Goal: Task Accomplishment & Management: Complete application form

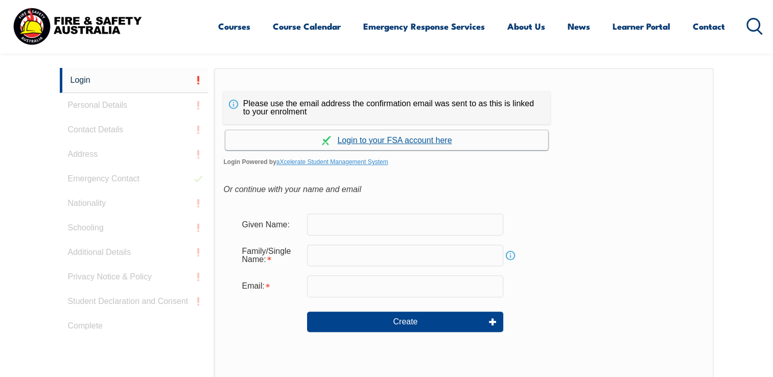
click at [357, 138] on link "Continue with aXcelerate" at bounding box center [386, 140] width 323 height 20
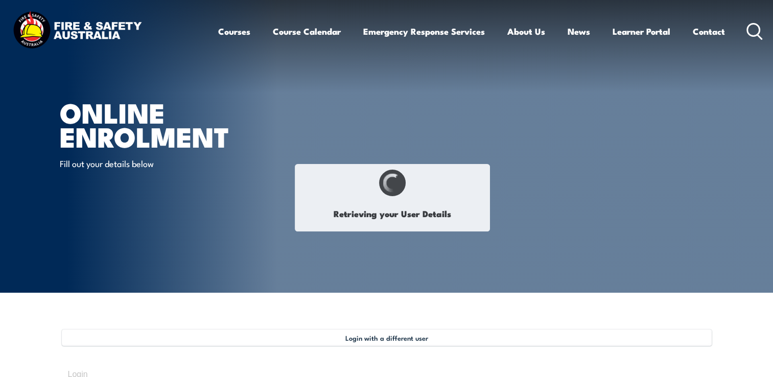
type input "Tin"
type input "[PERSON_NAME]"
type input "9234N7J3JX"
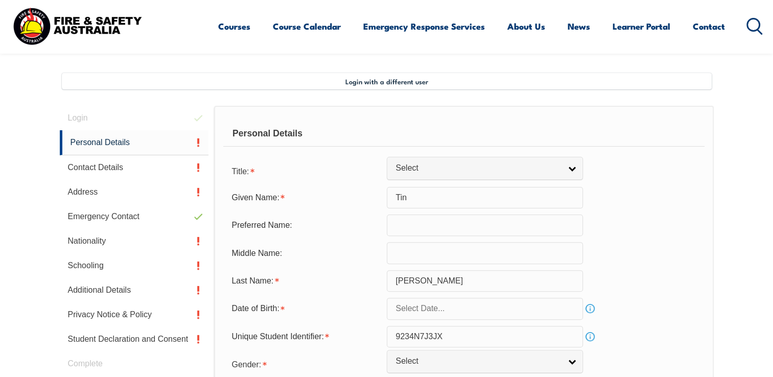
scroll to position [278, 0]
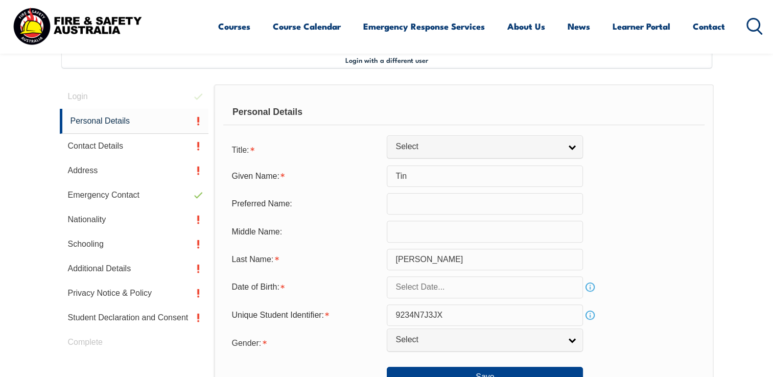
click at [431, 207] on input "text" at bounding box center [485, 203] width 196 height 21
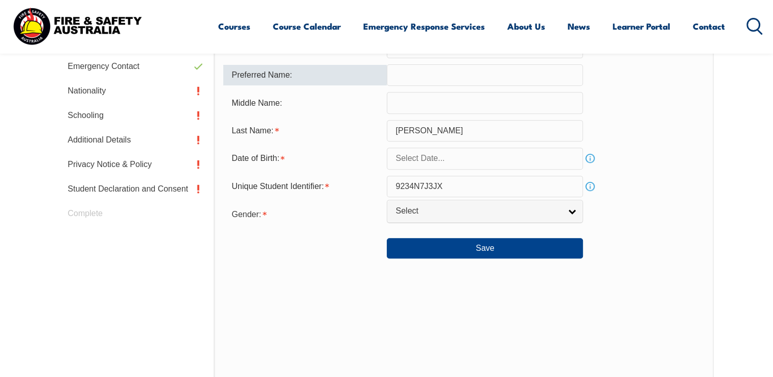
scroll to position [431, 0]
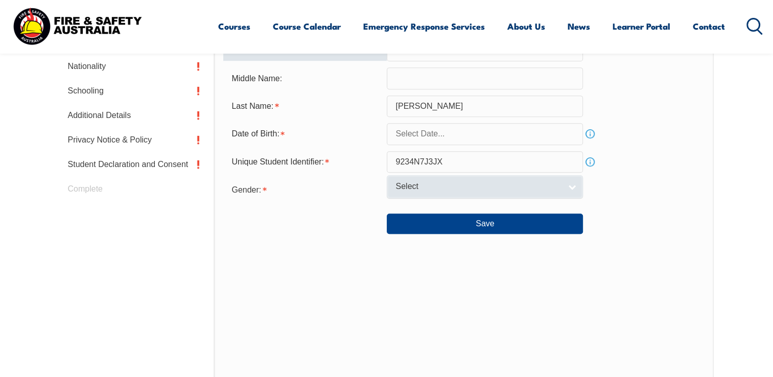
click at [570, 186] on link "Select" at bounding box center [485, 186] width 196 height 23
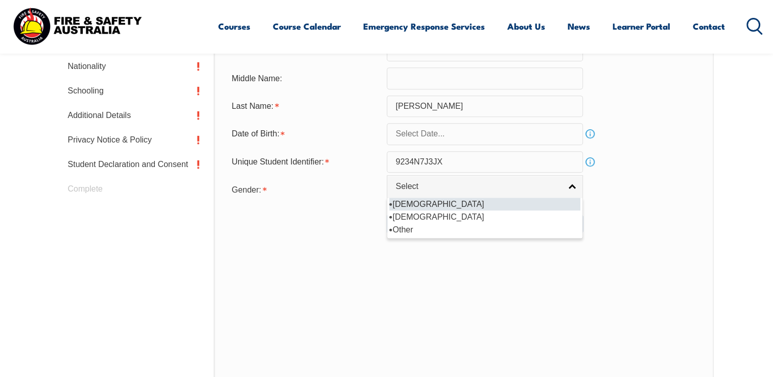
click at [404, 204] on li "[DEMOGRAPHIC_DATA]" at bounding box center [484, 204] width 191 height 13
select select "M"
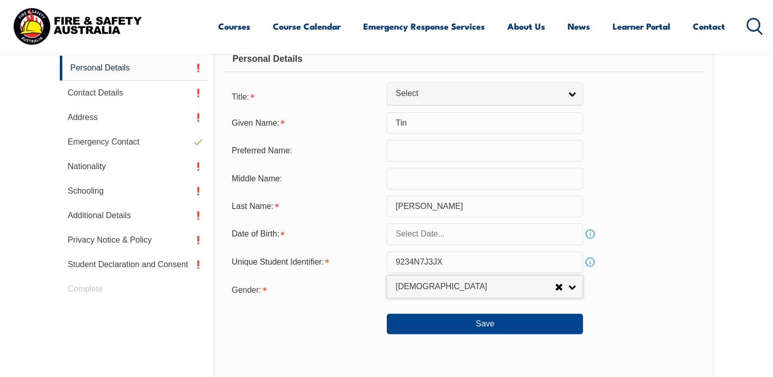
scroll to position [329, 0]
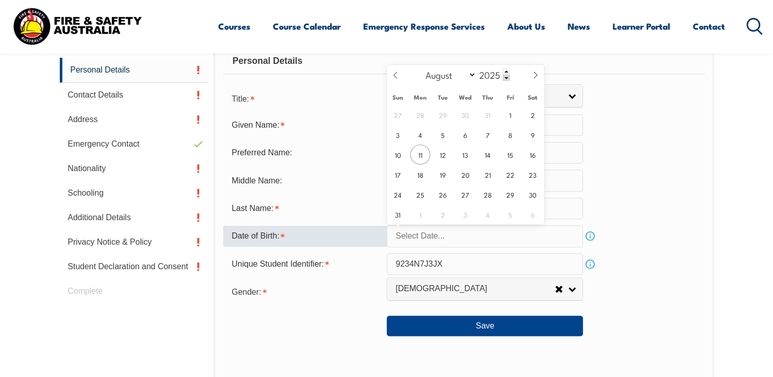
click at [450, 231] on input "text" at bounding box center [485, 235] width 196 height 21
click at [484, 74] on input "2025" at bounding box center [493, 74] width 34 height 12
click at [472, 77] on select "January February March April May June July August September October November De…" at bounding box center [449, 74] width 56 height 13
click at [490, 76] on input "2025" at bounding box center [493, 74] width 34 height 12
click at [472, 76] on select "January February March April May June July August September October November De…" at bounding box center [449, 74] width 56 height 13
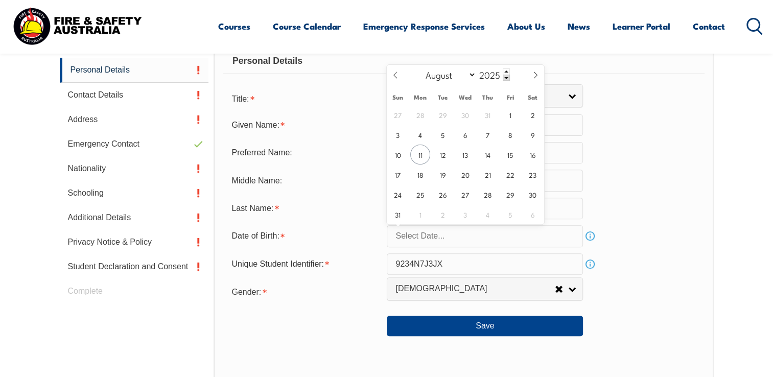
select select "9"
click at [421, 68] on select "January February March April May June July August September October November De…" at bounding box center [449, 74] width 56 height 13
click at [508, 76] on span at bounding box center [505, 78] width 7 height 6
click at [507, 71] on span at bounding box center [505, 71] width 7 height 6
click at [498, 72] on input "2025" at bounding box center [493, 74] width 34 height 12
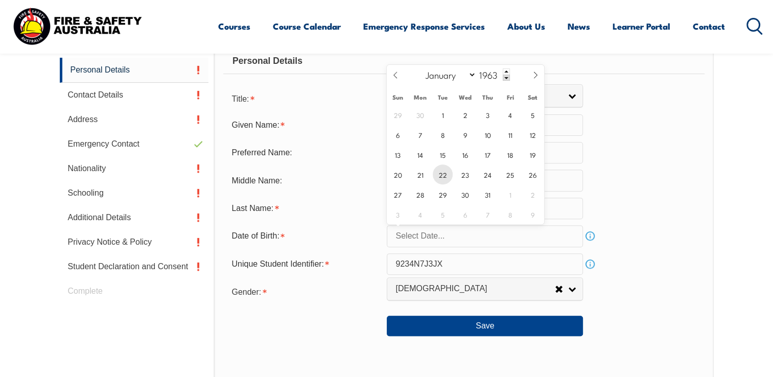
type input "1963"
click at [441, 174] on span "22" at bounding box center [442, 174] width 20 height 20
type input "October 22, 1963"
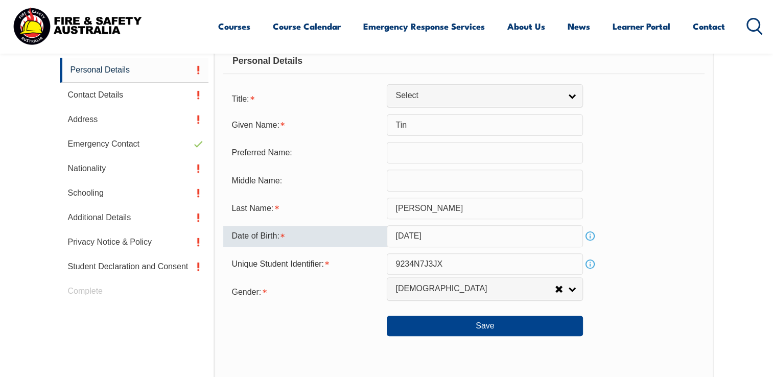
click at [441, 174] on input "text" at bounding box center [485, 180] width 196 height 21
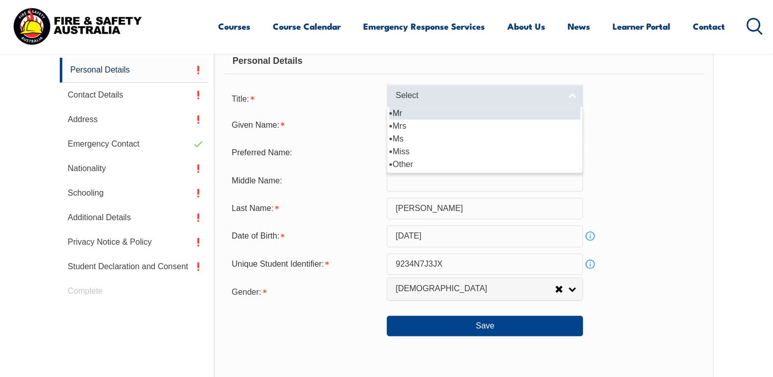
click at [570, 92] on link "Select" at bounding box center [485, 95] width 196 height 23
click at [397, 111] on li "Mr" at bounding box center [484, 113] width 191 height 13
select select "Mr"
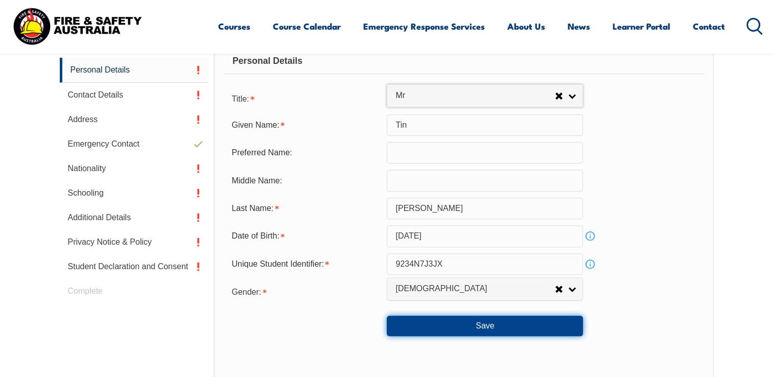
click at [484, 323] on button "Save" at bounding box center [485, 326] width 196 height 20
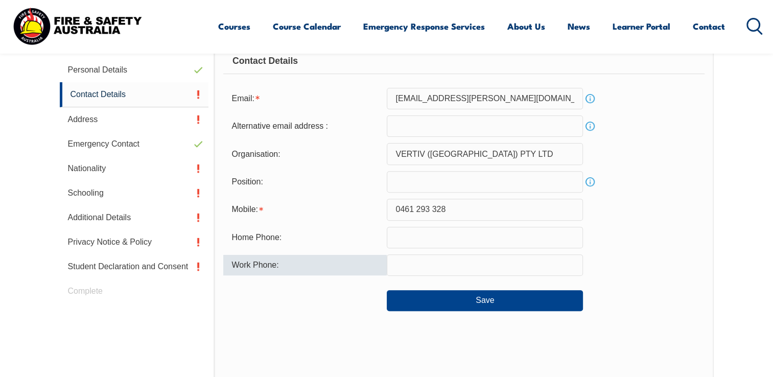
click at [411, 260] on input "text" at bounding box center [485, 264] width 196 height 21
type input "0461293328"
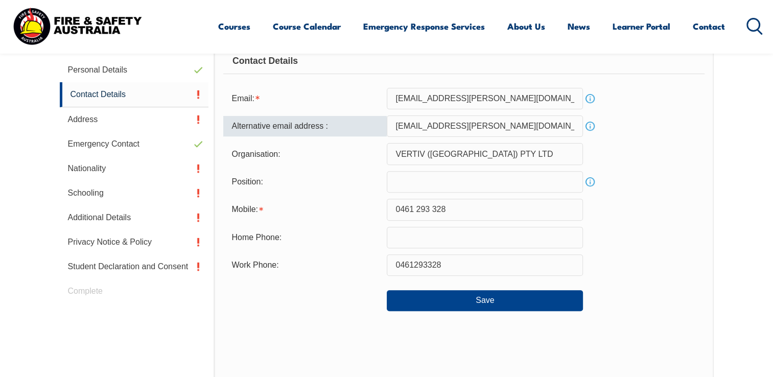
click at [405, 125] on input "tin.nguyen@vertiv.com" at bounding box center [485, 125] width 196 height 21
click at [454, 126] on input "tttinnguyen@vertiv.com" at bounding box center [485, 125] width 196 height 21
type input "tttinnguyen@yahoo.com"
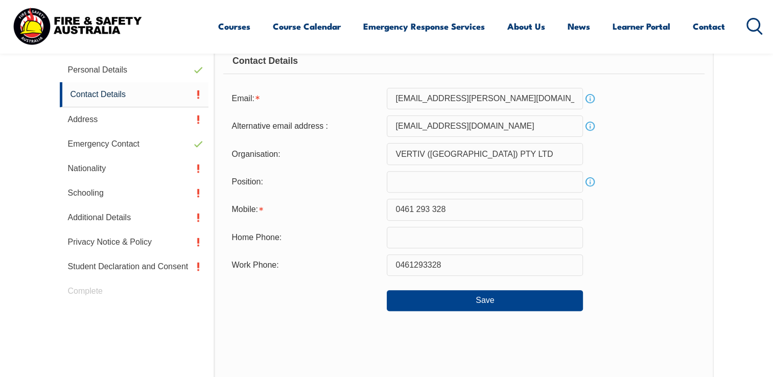
click at [591, 181] on link "Info" at bounding box center [590, 182] width 14 height 14
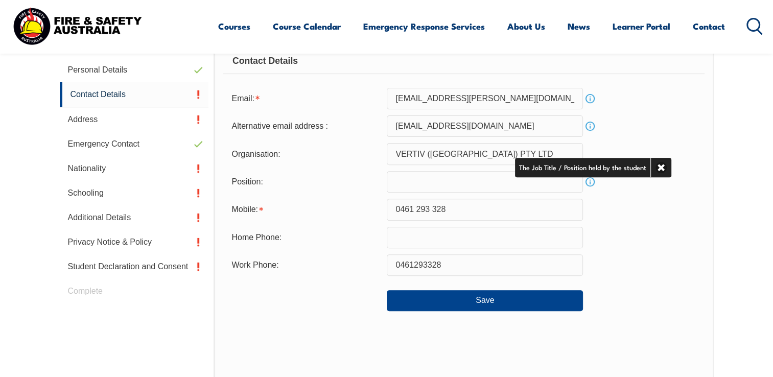
click at [406, 179] on input "text" at bounding box center [485, 181] width 196 height 21
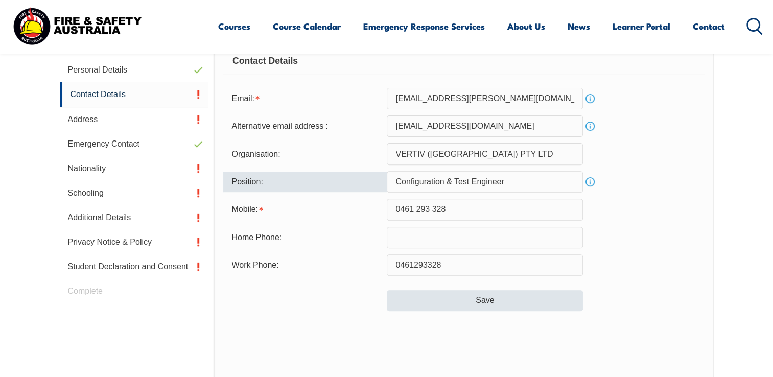
type input "Configuration & Test Engineer"
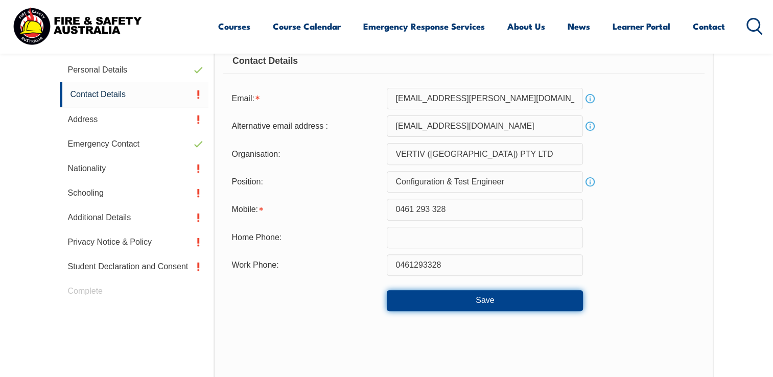
click at [488, 300] on button "Save" at bounding box center [485, 300] width 196 height 20
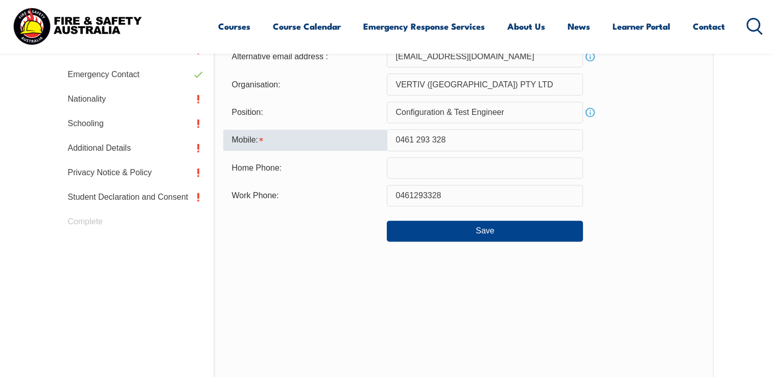
scroll to position [374, 0]
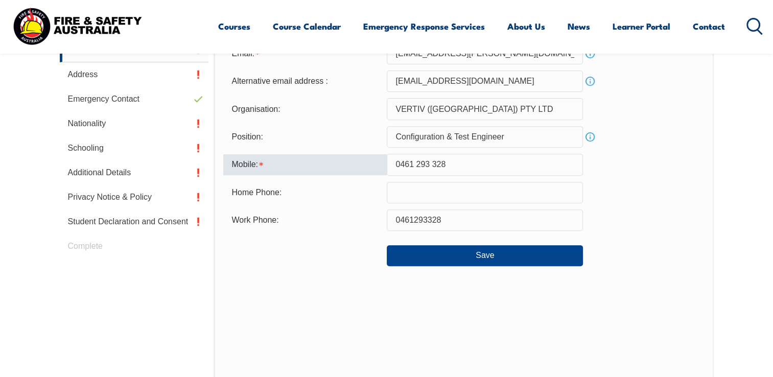
click at [414, 217] on input "0461293328" at bounding box center [485, 219] width 196 height 21
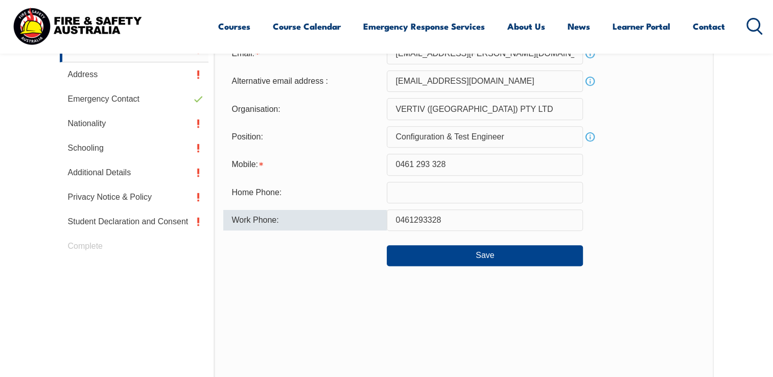
click at [496, 221] on input "0461293328" at bounding box center [485, 219] width 196 height 21
drag, startPoint x: 455, startPoint y: 218, endPoint x: 372, endPoint y: 218, distance: 83.7
click at [372, 218] on div "Work Phone: 0461293328" at bounding box center [463, 219] width 480 height 21
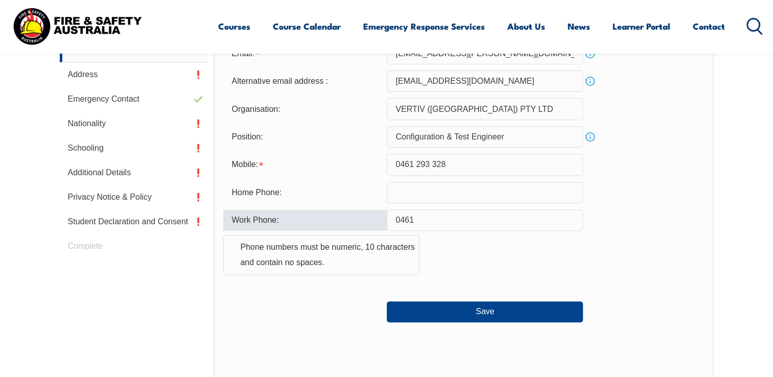
type input "0461293328"
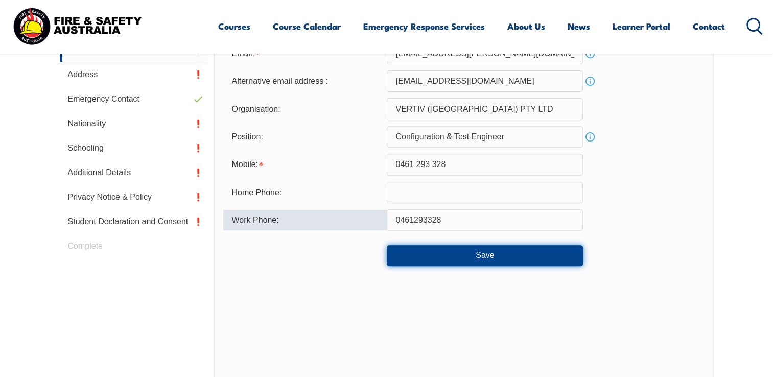
click at [478, 248] on button "Save" at bounding box center [485, 255] width 196 height 20
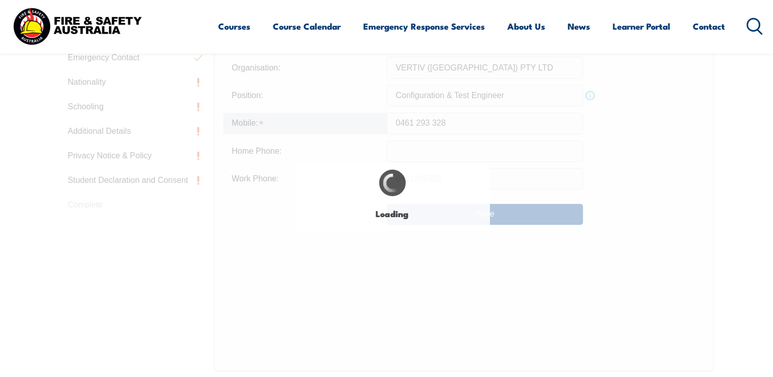
scroll to position [476, 0]
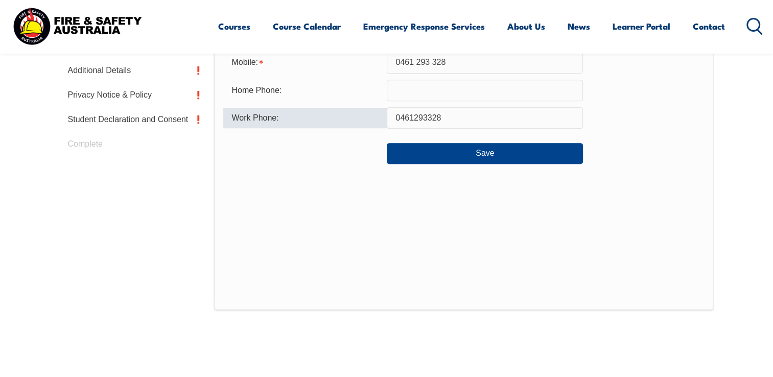
click at [531, 120] on input "0461293328" at bounding box center [485, 117] width 196 height 21
click at [497, 120] on input "0461293328" at bounding box center [485, 117] width 196 height 21
click at [523, 117] on input "0461293328" at bounding box center [485, 117] width 196 height 21
click at [428, 116] on input "0461293328" at bounding box center [485, 117] width 196 height 21
click at [466, 116] on input "0461293328" at bounding box center [485, 117] width 196 height 21
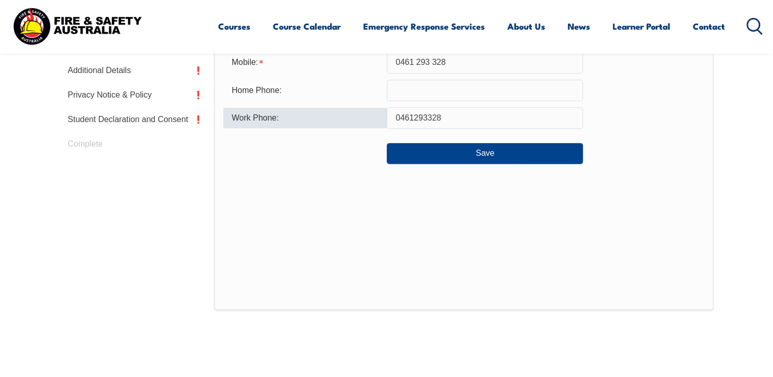
click at [466, 116] on input "0461293328" at bounding box center [485, 117] width 196 height 21
click at [392, 118] on input "0461293328" at bounding box center [485, 117] width 196 height 21
click at [395, 117] on input "0461293328" at bounding box center [485, 117] width 196 height 21
drag, startPoint x: 453, startPoint y: 113, endPoint x: 323, endPoint y: 121, distance: 130.9
click at [323, 121] on div "Work Phone: 0461293328" at bounding box center [463, 117] width 480 height 21
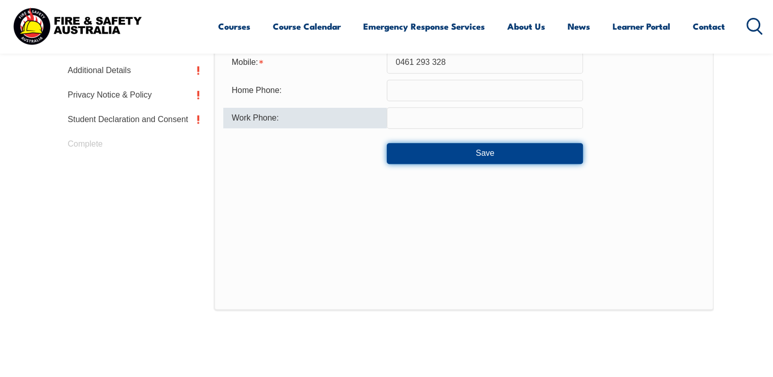
click at [475, 150] on button "Save" at bounding box center [485, 153] width 196 height 20
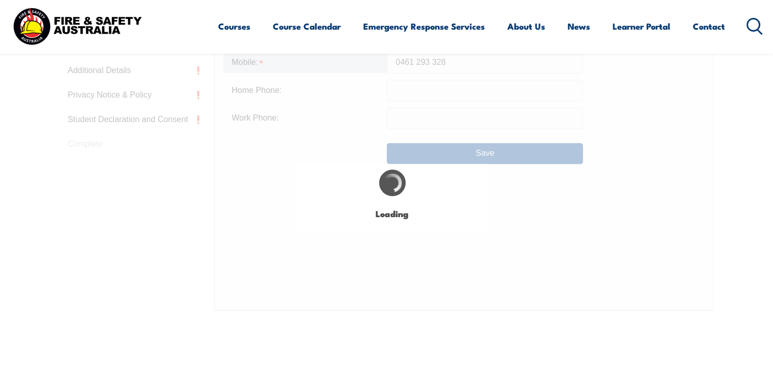
type input "0461293328"
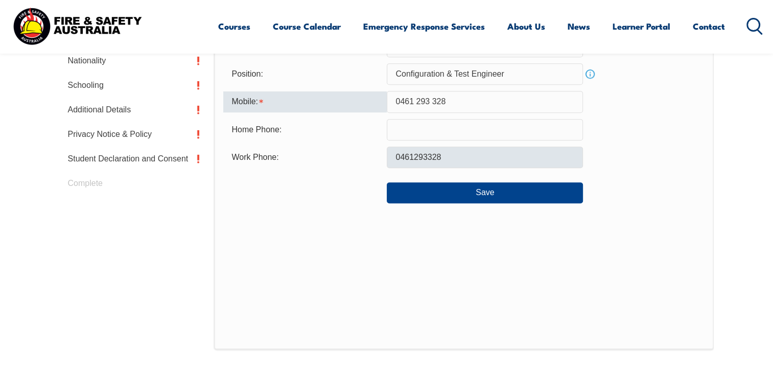
scroll to position [374, 0]
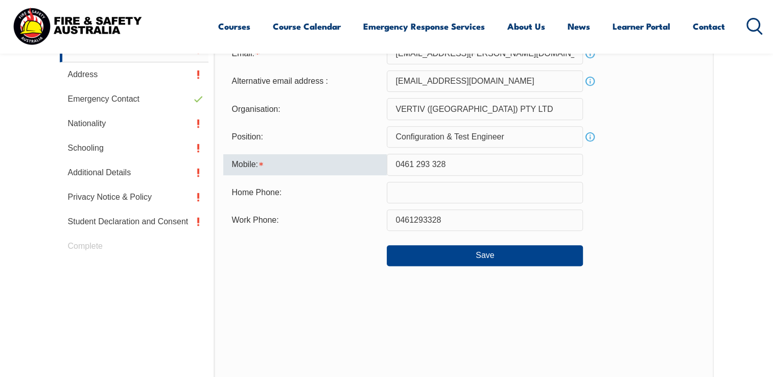
click at [432, 163] on input "0461 293 328" at bounding box center [485, 164] width 196 height 21
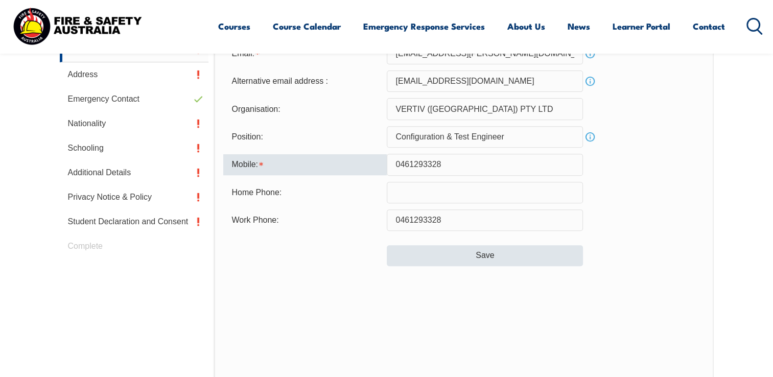
type input "0461293328"
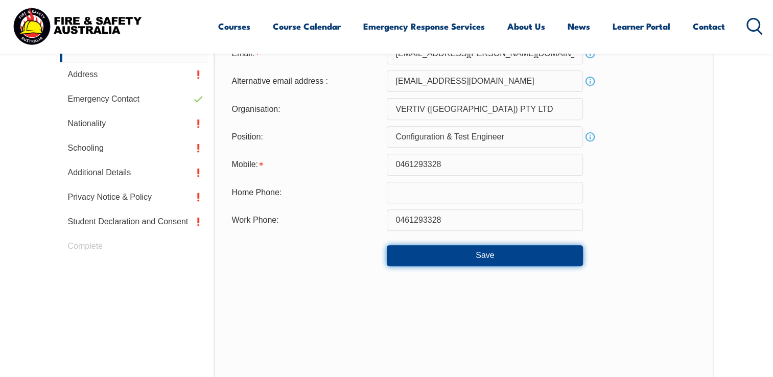
click at [499, 258] on button "Save" at bounding box center [485, 255] width 196 height 20
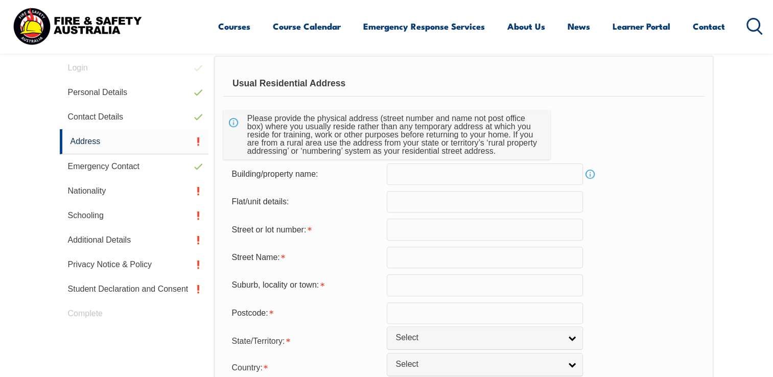
scroll to position [329, 0]
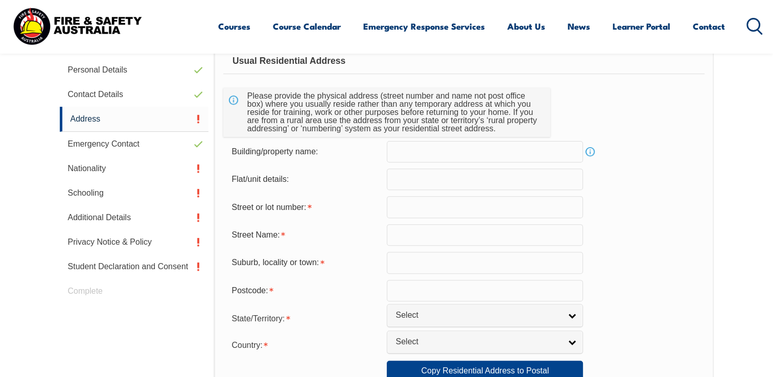
click at [443, 207] on input "text" at bounding box center [485, 206] width 196 height 21
type input "62"
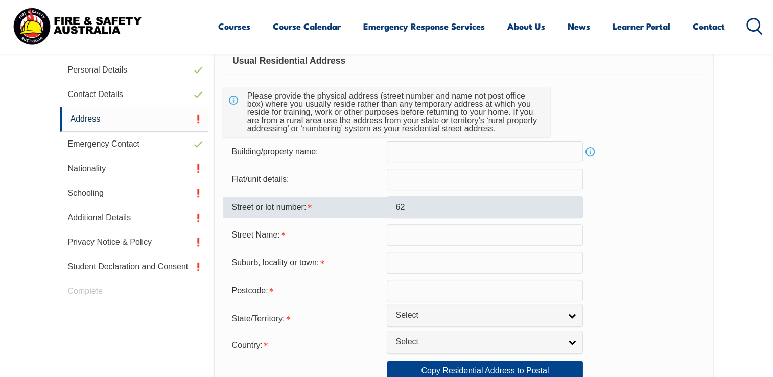
type input "Derby Crescent"
type input "Chipping Norton"
type input "2170"
select select "1101"
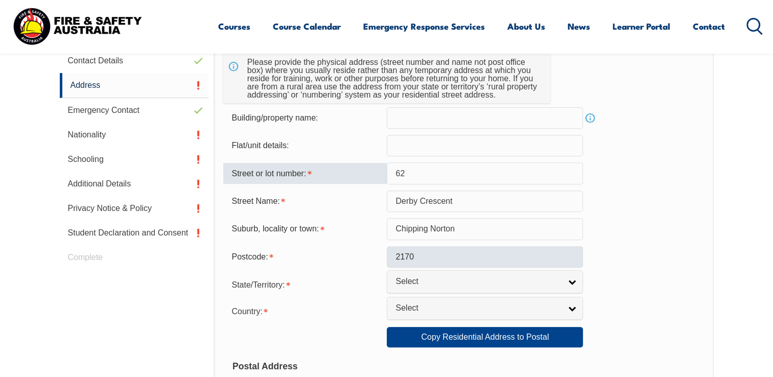
scroll to position [380, 0]
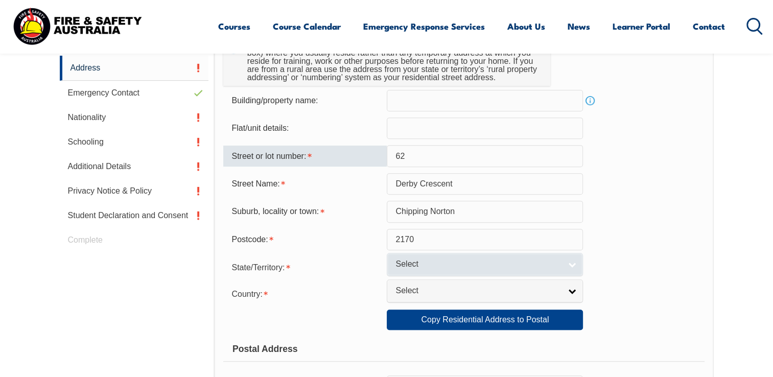
type input "62"
click at [572, 264] on link "Select" at bounding box center [485, 264] width 196 height 23
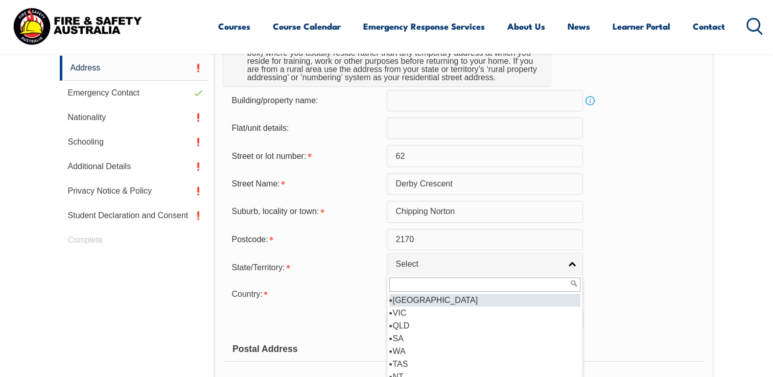
click at [408, 299] on li "[GEOGRAPHIC_DATA]" at bounding box center [484, 300] width 191 height 13
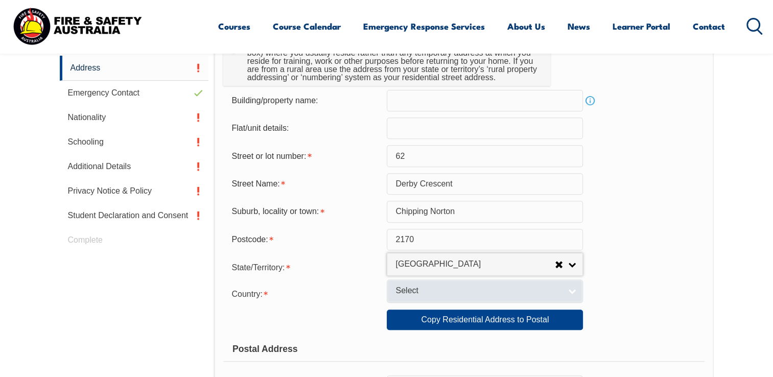
select select "[GEOGRAPHIC_DATA]"
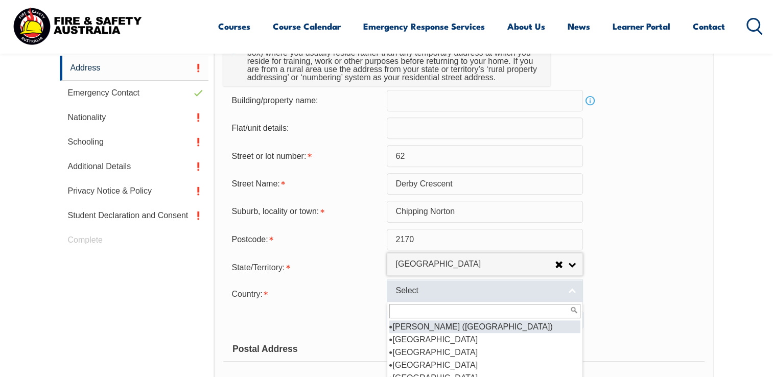
click at [573, 290] on link "Select" at bounding box center [485, 290] width 196 height 23
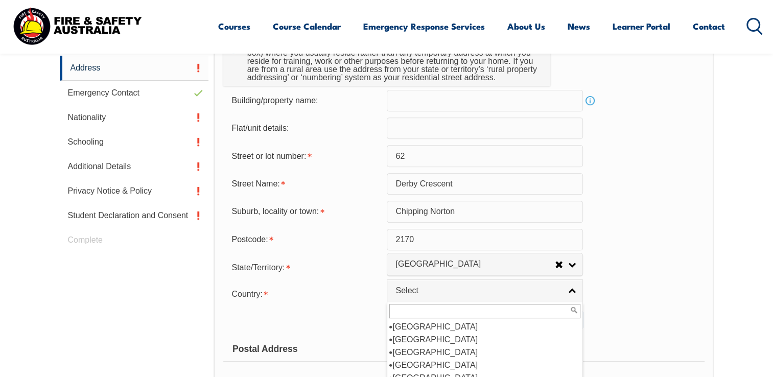
scroll to position [153, 0]
click at [410, 336] on li "[GEOGRAPHIC_DATA]" at bounding box center [484, 339] width 191 height 13
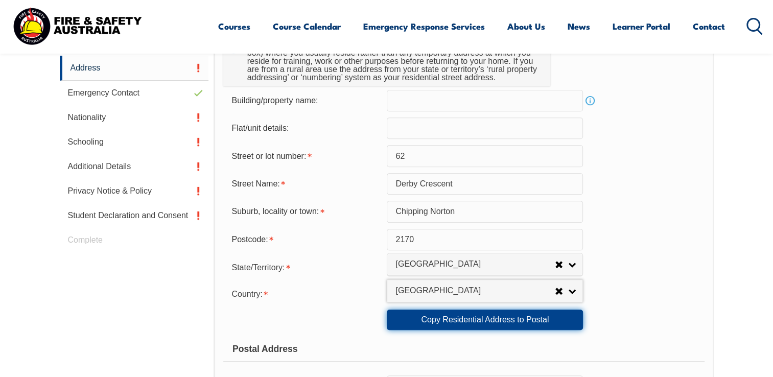
click at [491, 316] on link "Copy Residential Address to Postal" at bounding box center [485, 319] width 196 height 20
type input "62"
type input "Derby Crescent"
type input "Chipping Norton"
select select "[GEOGRAPHIC_DATA]"
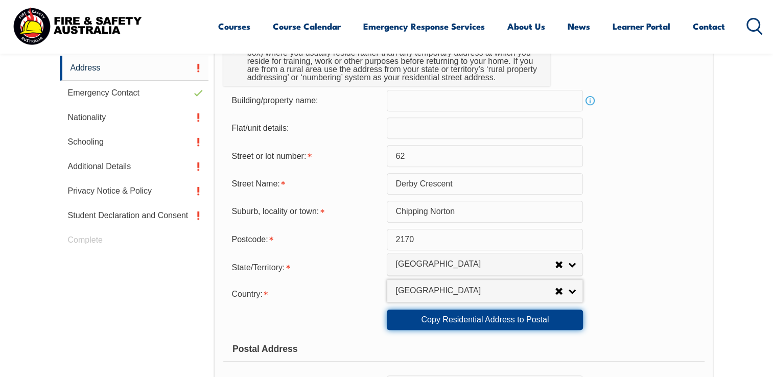
type input "2170"
select select "1101"
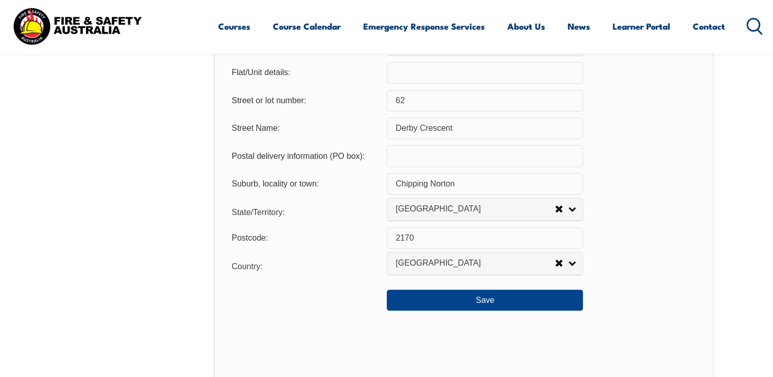
scroll to position [839, 0]
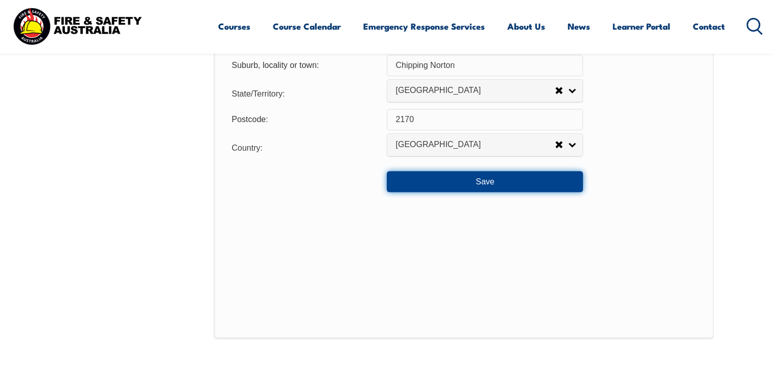
click at [492, 180] on button "Save" at bounding box center [485, 181] width 196 height 20
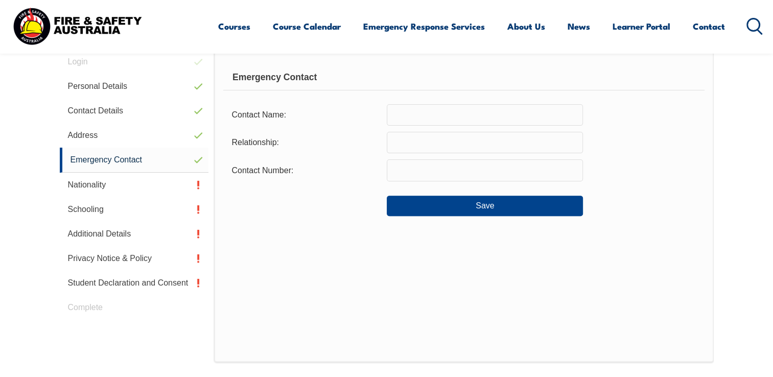
scroll to position [278, 0]
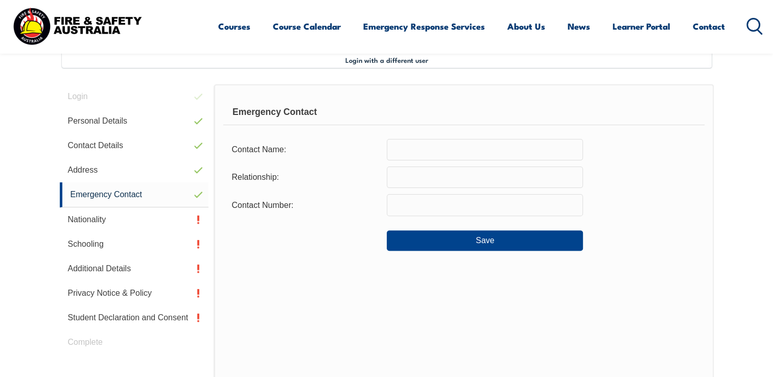
click at [446, 150] on input "text" at bounding box center [485, 149] width 196 height 21
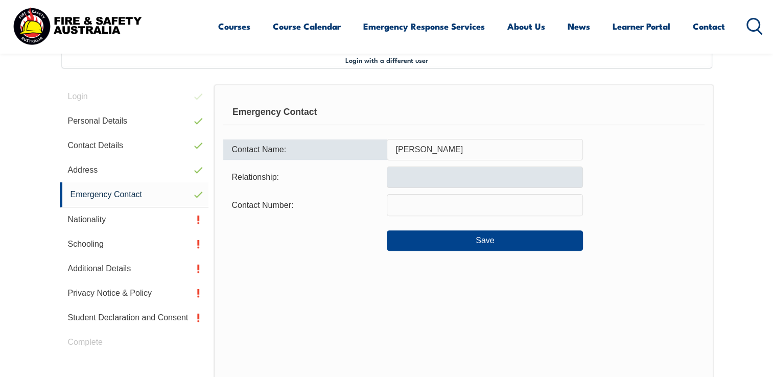
type input "Nguyet Nguyen"
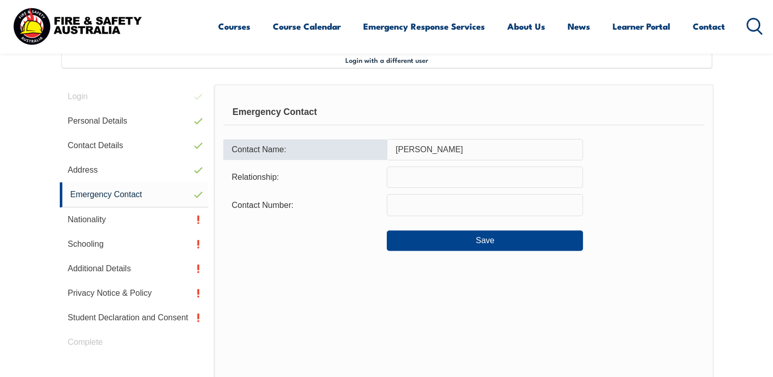
click at [429, 178] on input "text" at bounding box center [485, 176] width 196 height 21
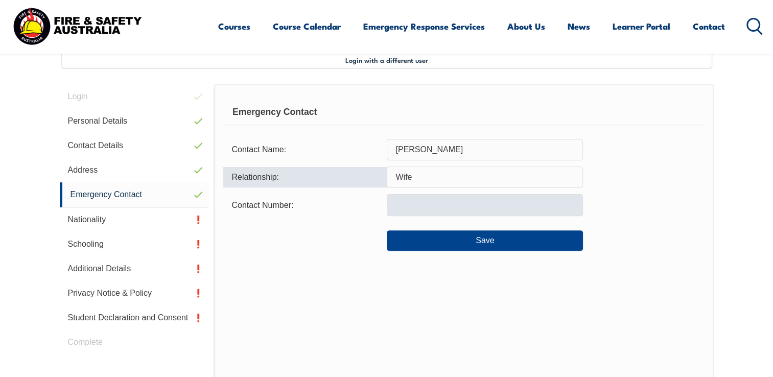
type input "Wife"
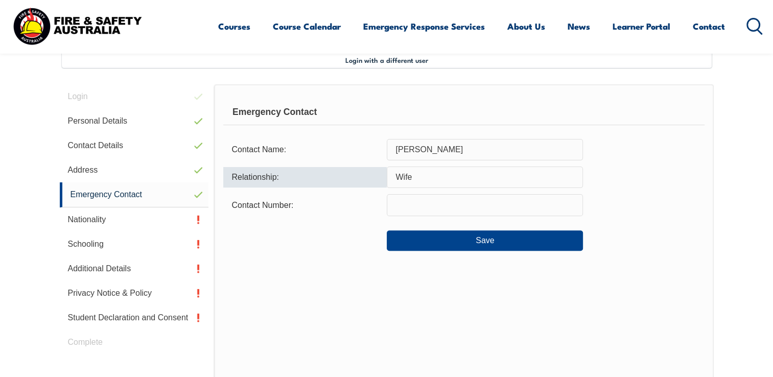
click at [445, 209] on input "text" at bounding box center [485, 204] width 196 height 21
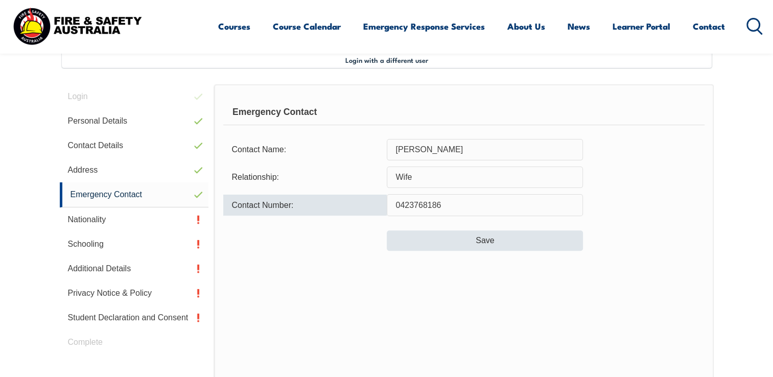
type input "0423768186"
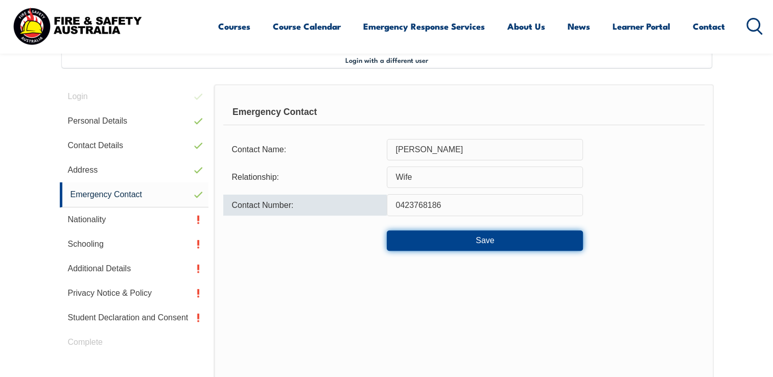
click at [486, 241] on button "Save" at bounding box center [485, 240] width 196 height 20
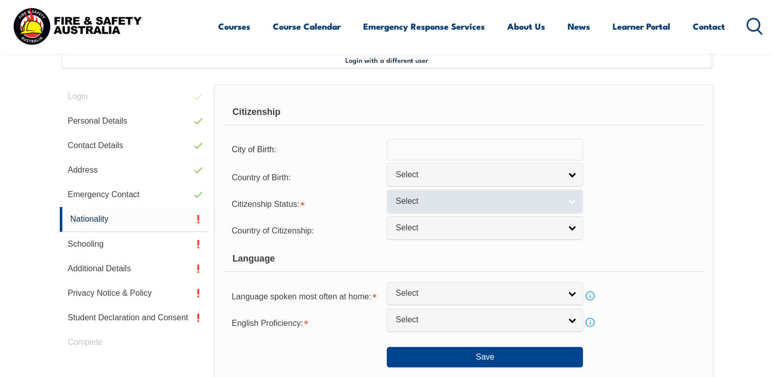
click at [570, 201] on link "Select" at bounding box center [485, 200] width 196 height 23
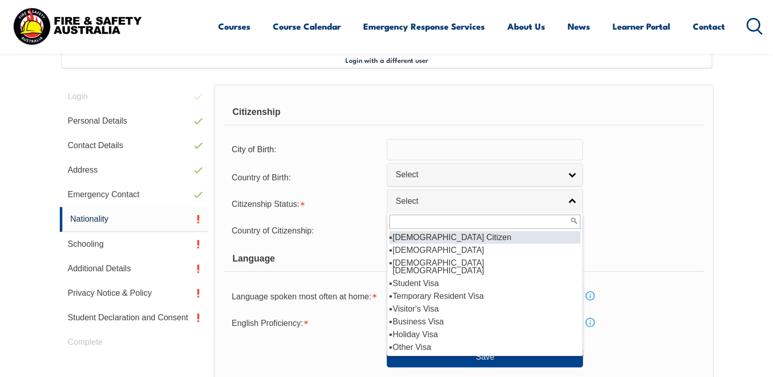
click at [417, 234] on li "[DEMOGRAPHIC_DATA] Citizen" at bounding box center [484, 237] width 191 height 13
select select "1"
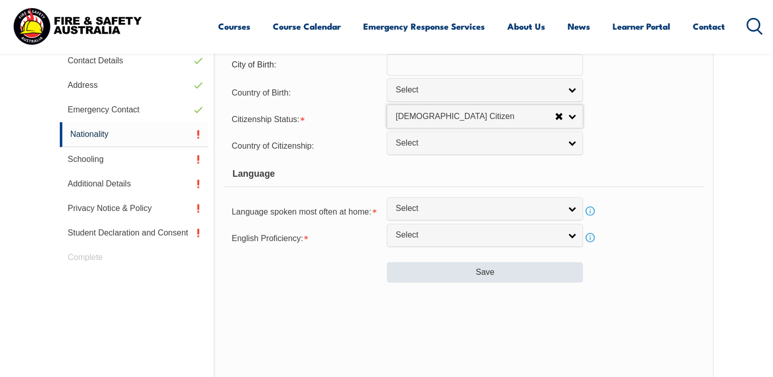
scroll to position [380, 0]
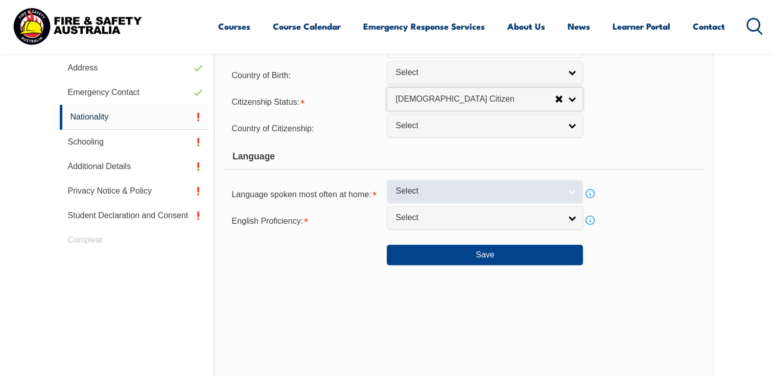
click at [571, 189] on link "Select" at bounding box center [485, 191] width 196 height 23
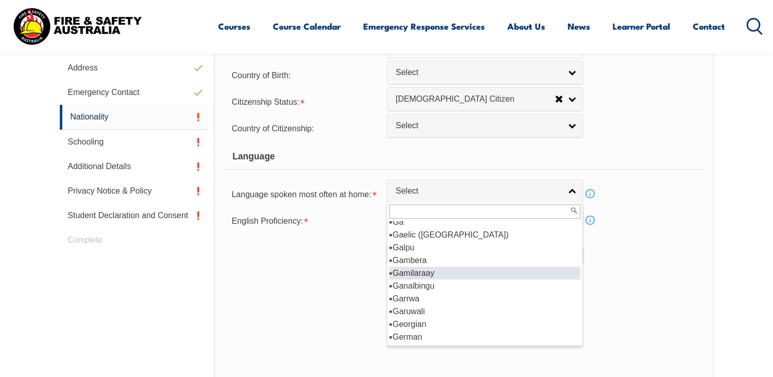
scroll to position [1277, 0]
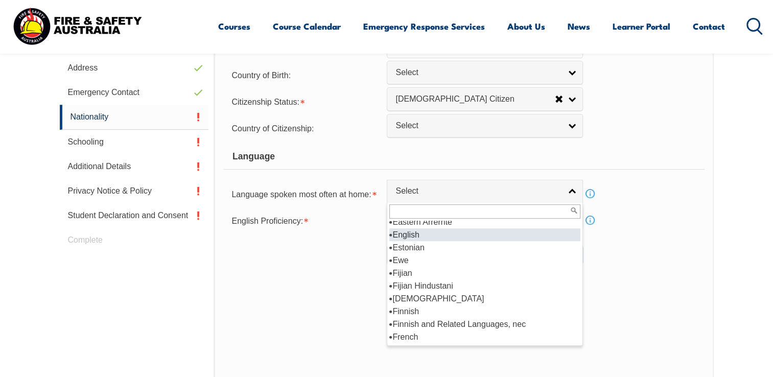
click at [409, 234] on li "English" at bounding box center [484, 234] width 191 height 13
select select "1201"
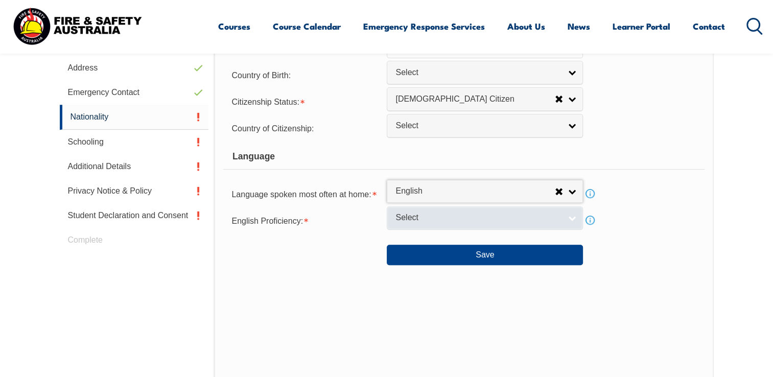
click at [574, 217] on link "Select" at bounding box center [485, 217] width 196 height 23
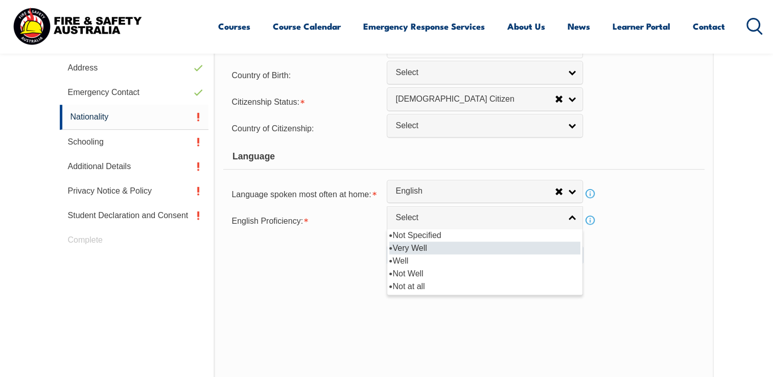
click at [424, 247] on li "Very Well" at bounding box center [484, 248] width 191 height 13
select select "1"
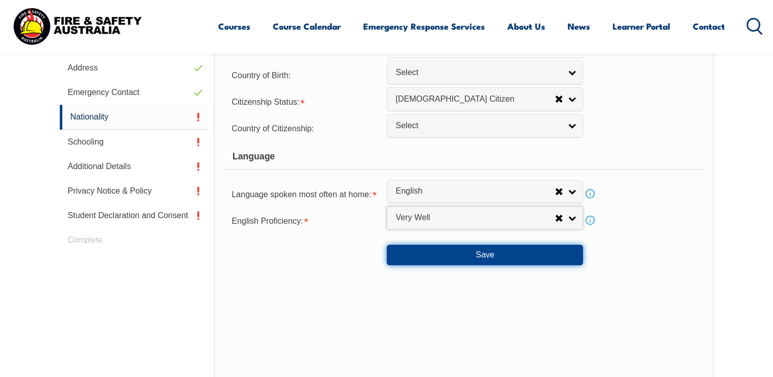
click at [492, 255] on button "Save" at bounding box center [485, 255] width 196 height 20
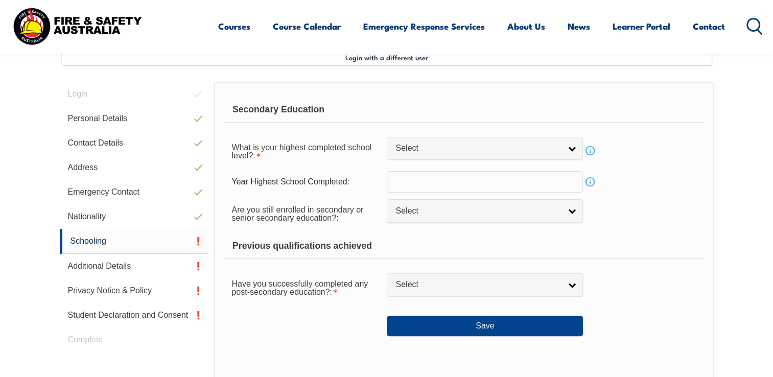
scroll to position [278, 0]
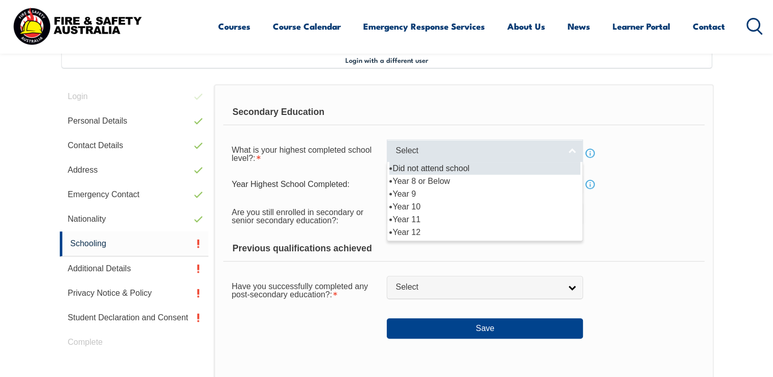
click at [571, 151] on link "Select" at bounding box center [485, 150] width 196 height 23
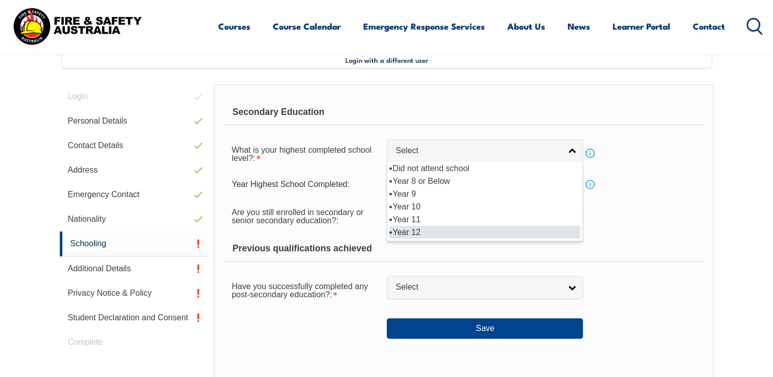
click at [435, 232] on li "Year 12" at bounding box center [484, 232] width 191 height 13
select select "12"
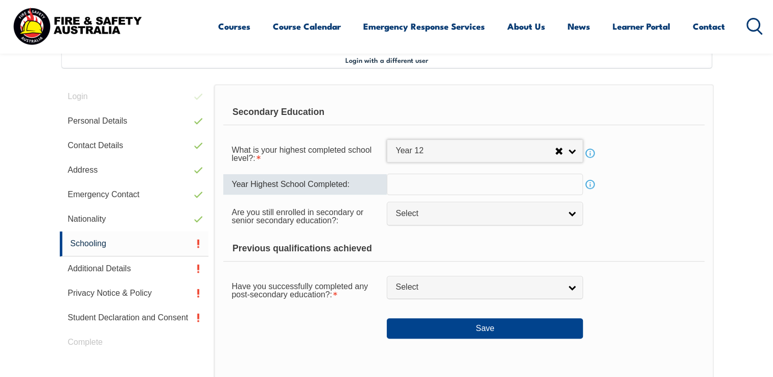
click at [534, 184] on input "text" at bounding box center [485, 184] width 196 height 21
click at [439, 182] on input "text" at bounding box center [485, 184] width 196 height 21
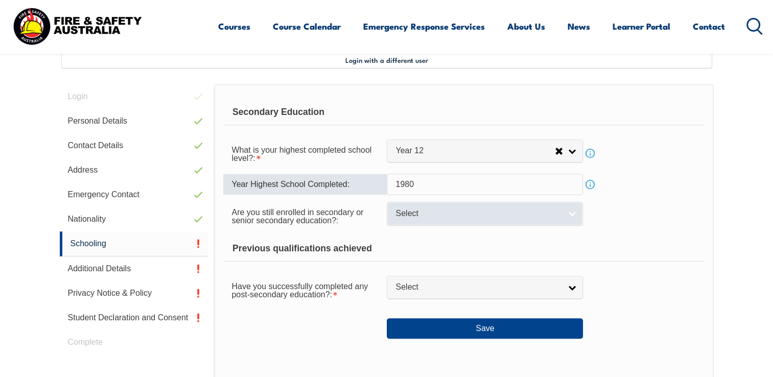
type input "1980"
click at [571, 210] on link "Select" at bounding box center [485, 213] width 196 height 23
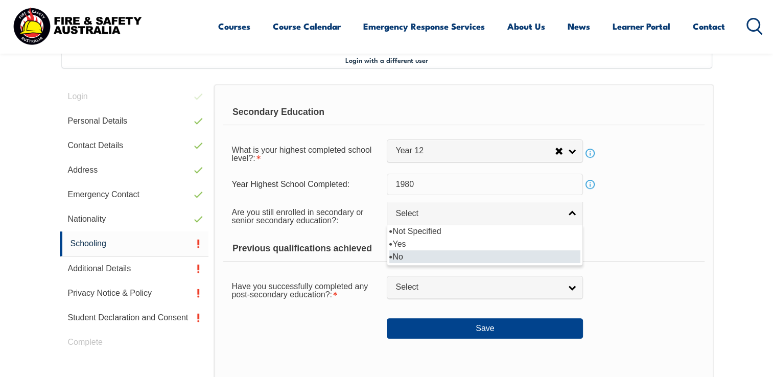
click at [397, 258] on li "No" at bounding box center [484, 256] width 191 height 13
select select "false"
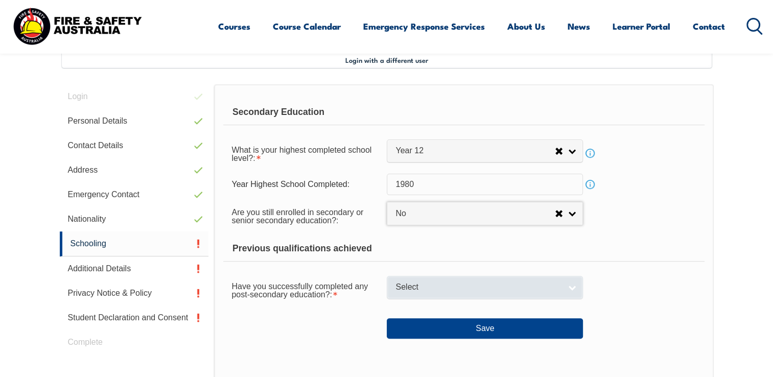
click at [571, 282] on link "Select" at bounding box center [485, 287] width 196 height 23
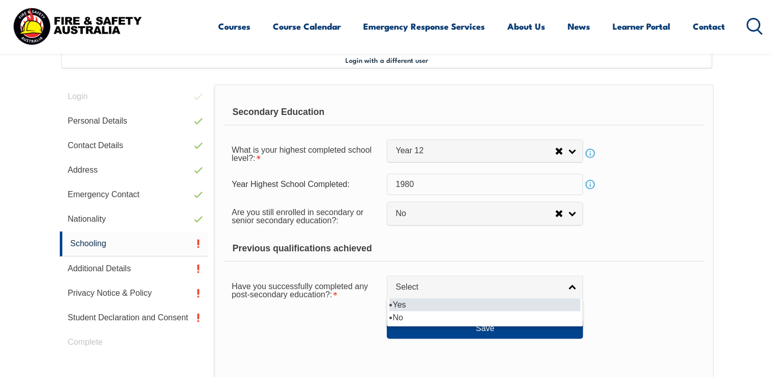
click at [400, 301] on li "Yes" at bounding box center [484, 304] width 191 height 13
select select "true"
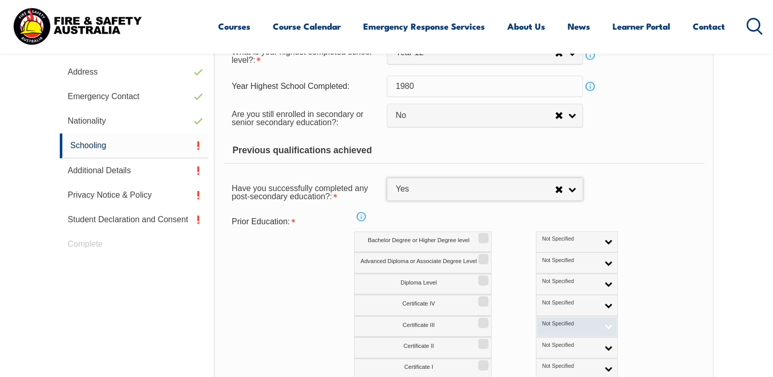
scroll to position [380, 0]
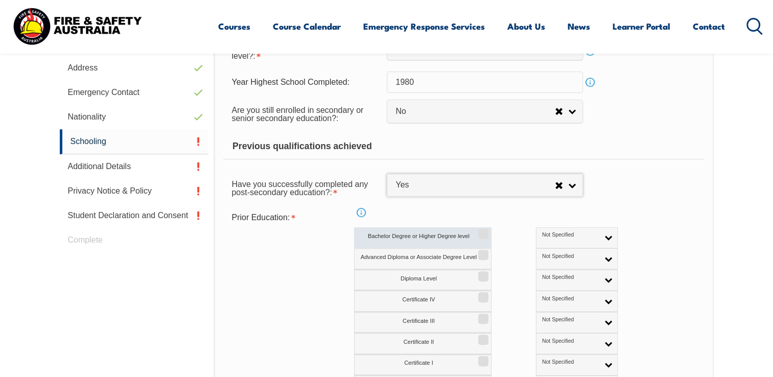
click at [424, 231] on label "Bachelor Degree or Higher Degree level" at bounding box center [422, 237] width 137 height 21
click at [478, 231] on input "Bachelor Degree or Higher Degree level" at bounding box center [481, 230] width 6 height 1
checkbox input "true"
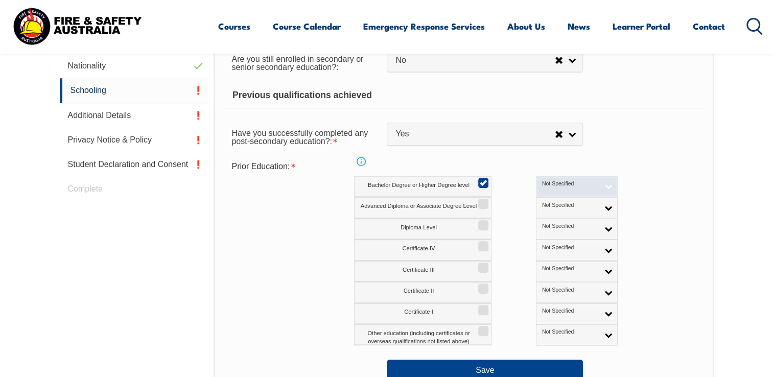
click at [565, 186] on link "Not Specified" at bounding box center [577, 186] width 82 height 21
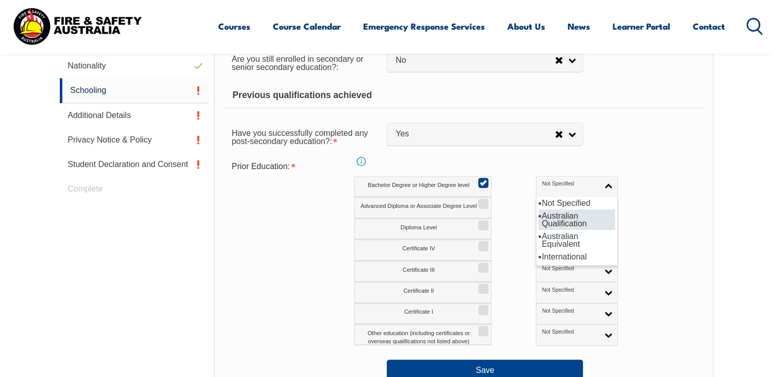
click at [538, 217] on li "Australian Qualification" at bounding box center [576, 219] width 77 height 20
click at [562, 184] on link "Australian Qualification" at bounding box center [577, 186] width 82 height 21
click at [538, 215] on li "Australian Qualification" at bounding box center [576, 219] width 77 height 20
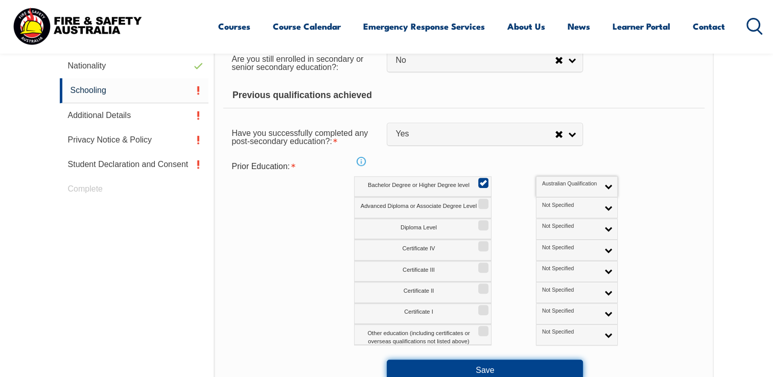
click at [486, 365] on button "Save" at bounding box center [485, 369] width 196 height 20
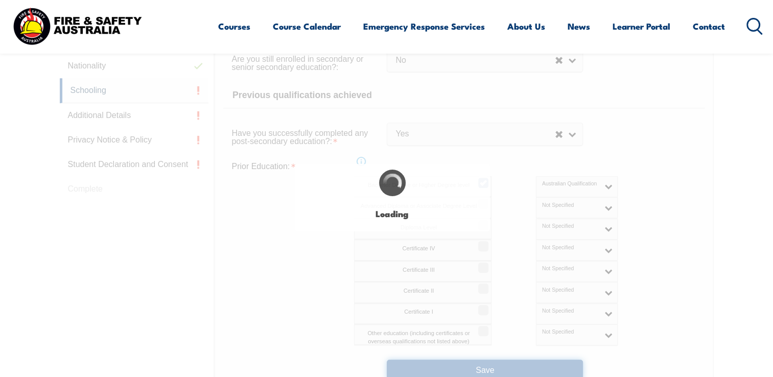
select select
select select "false"
select select "true"
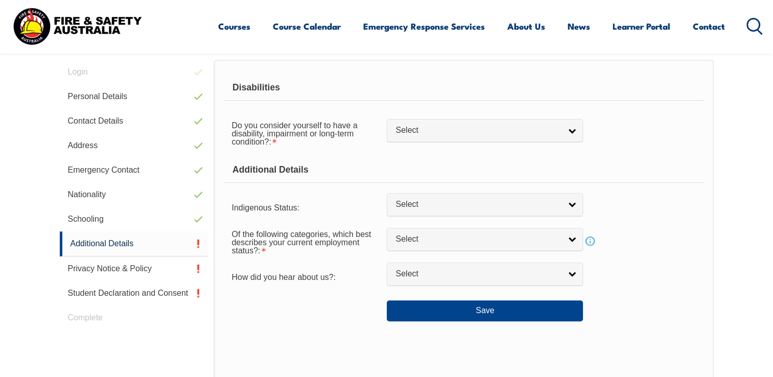
scroll to position [278, 0]
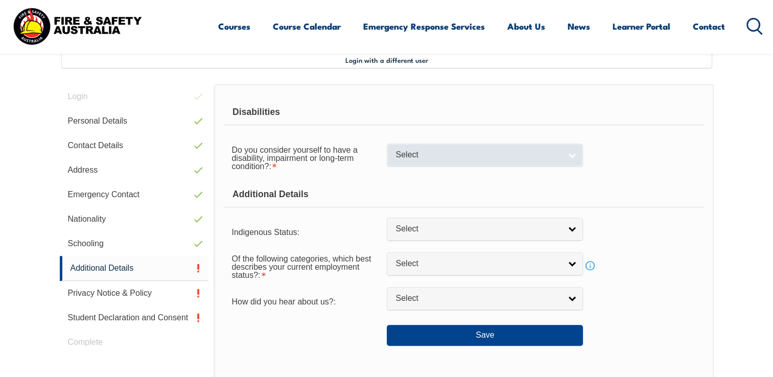
click at [574, 154] on link "Select" at bounding box center [485, 154] width 196 height 23
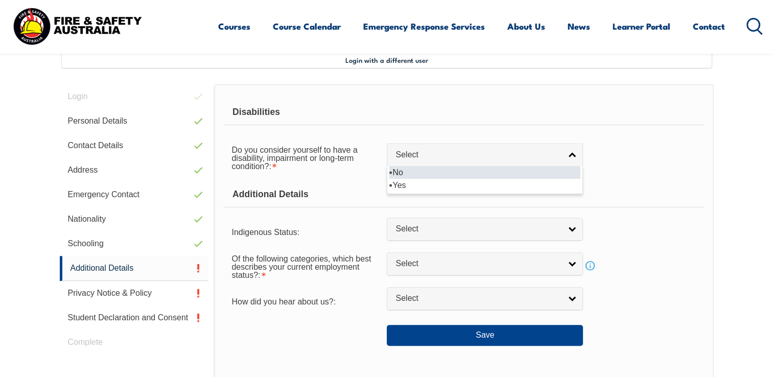
click at [405, 171] on li "No" at bounding box center [484, 172] width 191 height 13
select select "false"
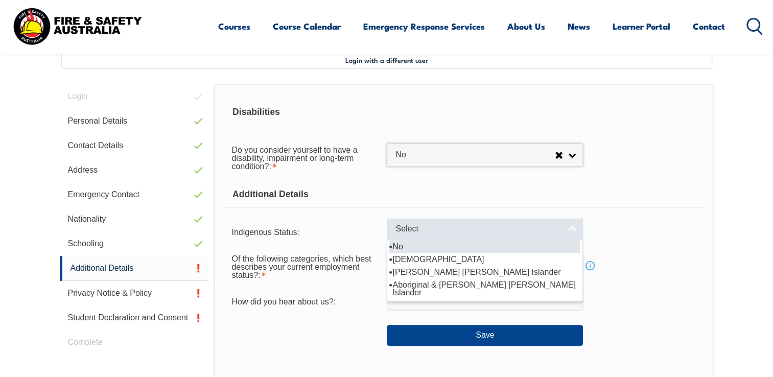
click at [573, 227] on link "Select" at bounding box center [485, 229] width 196 height 23
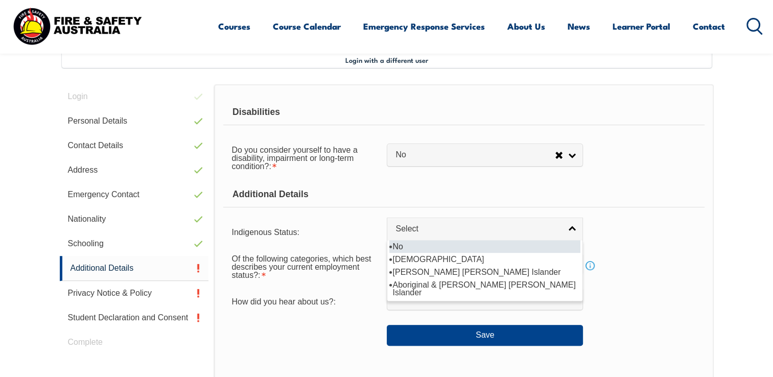
click at [421, 245] on li "No" at bounding box center [484, 246] width 191 height 13
select select "4"
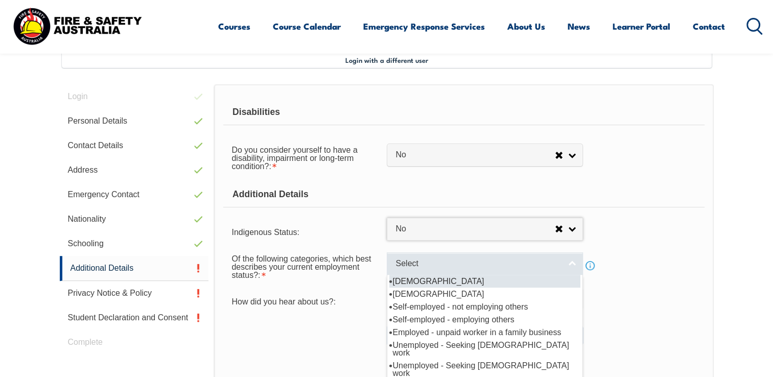
click at [574, 264] on link "Select" at bounding box center [485, 263] width 196 height 23
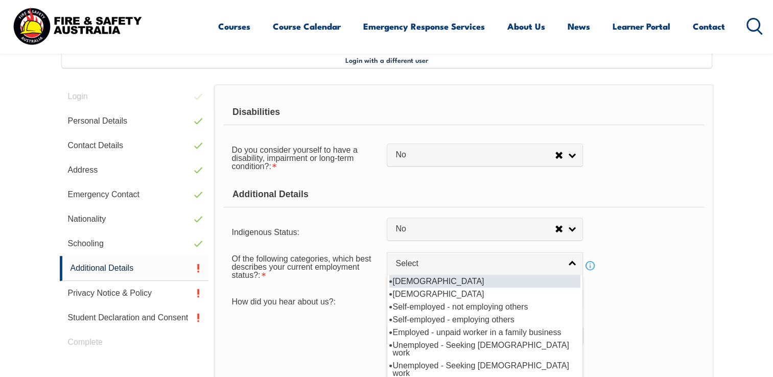
click at [445, 278] on li "[DEMOGRAPHIC_DATA]" at bounding box center [484, 281] width 191 height 13
select select "1"
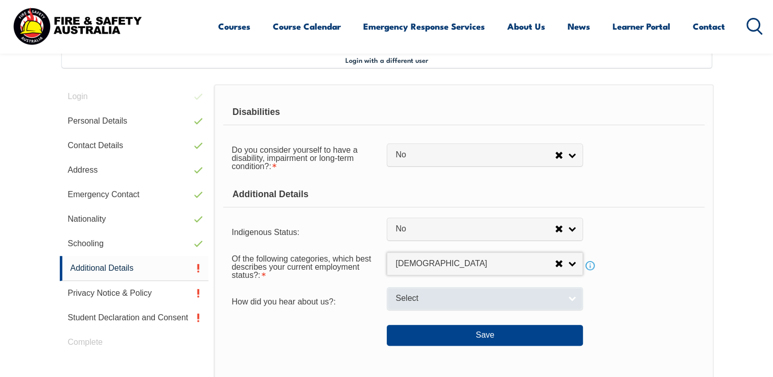
click at [572, 298] on link "Select" at bounding box center [485, 298] width 196 height 23
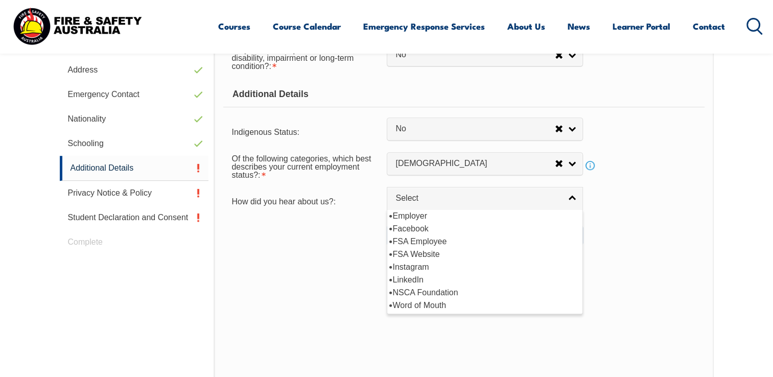
scroll to position [380, 0]
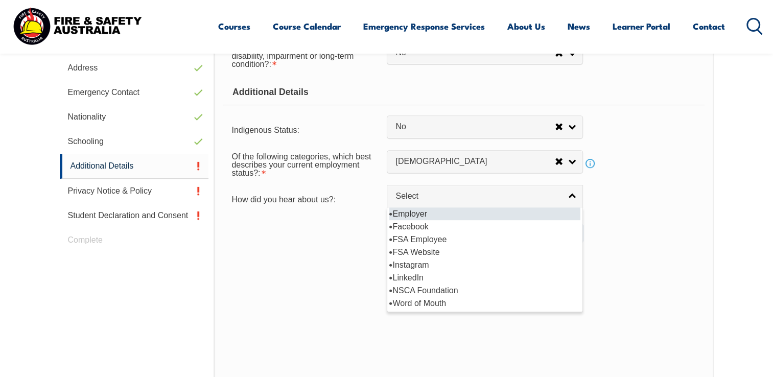
click at [418, 209] on li "Employer" at bounding box center [484, 213] width 191 height 13
select select "8019"
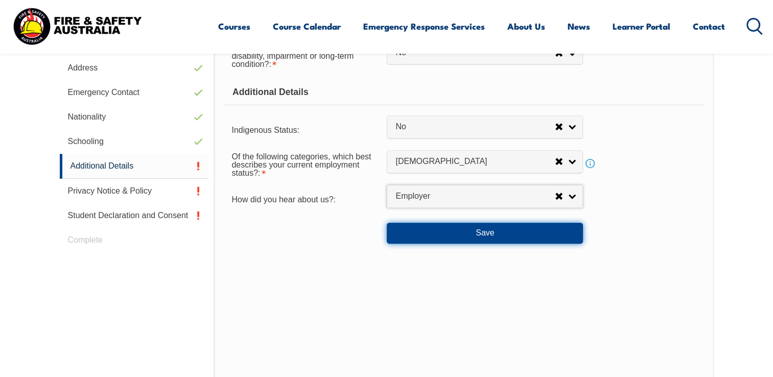
click at [490, 234] on button "Save" at bounding box center [485, 233] width 196 height 20
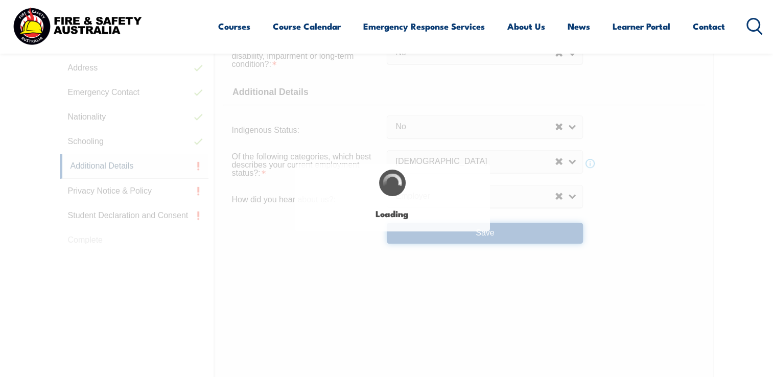
select select "false"
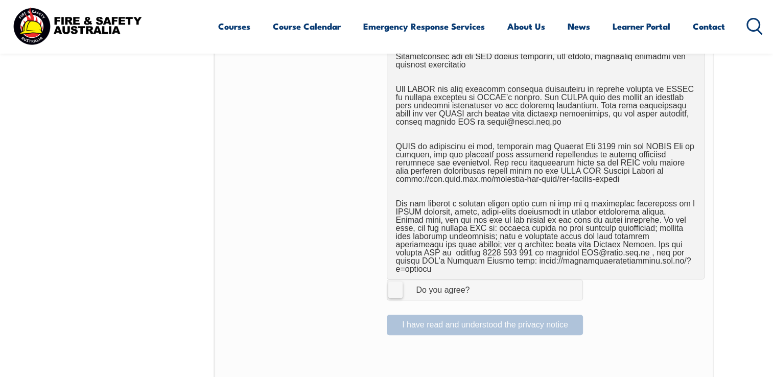
scroll to position [584, 0]
click at [396, 279] on label "I Agree Do you agree?" at bounding box center [485, 289] width 196 height 20
click at [477, 280] on input "I Agree Do you agree?" at bounding box center [485, 289] width 17 height 19
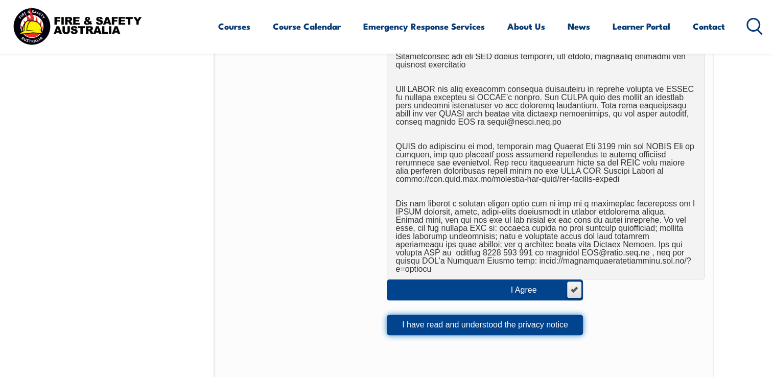
click at [507, 315] on button "I have read and understood the privacy notice" at bounding box center [485, 325] width 196 height 20
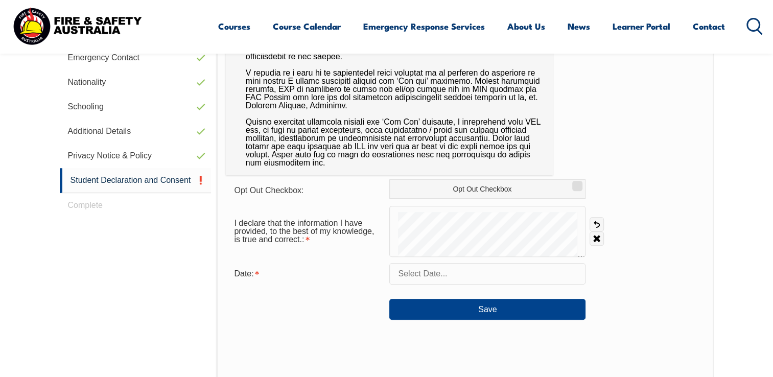
scroll to position [431, 0]
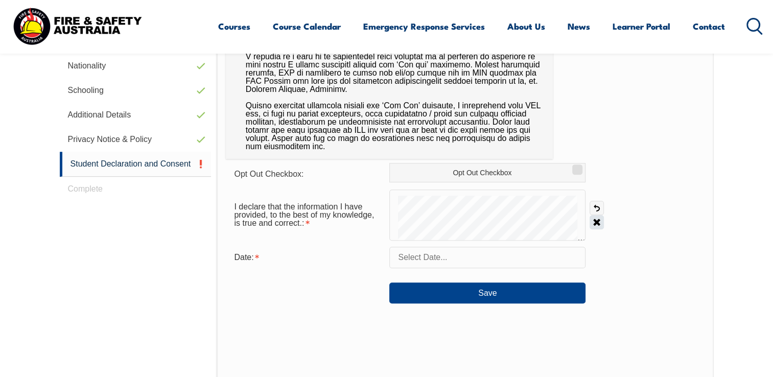
click at [597, 221] on link "Clear" at bounding box center [596, 222] width 14 height 14
click at [598, 206] on link "Undo" at bounding box center [596, 208] width 14 height 14
click at [597, 205] on link "Undo" at bounding box center [596, 208] width 14 height 14
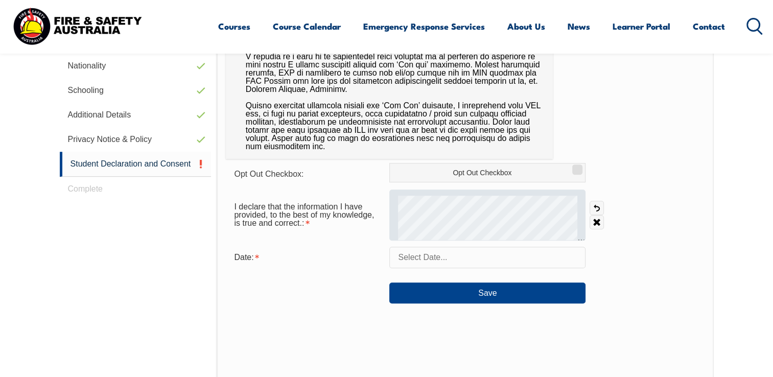
click at [582, 200] on div at bounding box center [487, 214] width 196 height 51
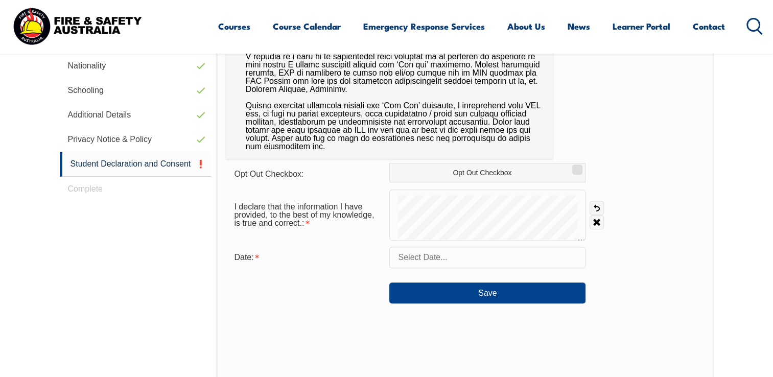
click at [446, 257] on input "text" at bounding box center [487, 257] width 196 height 21
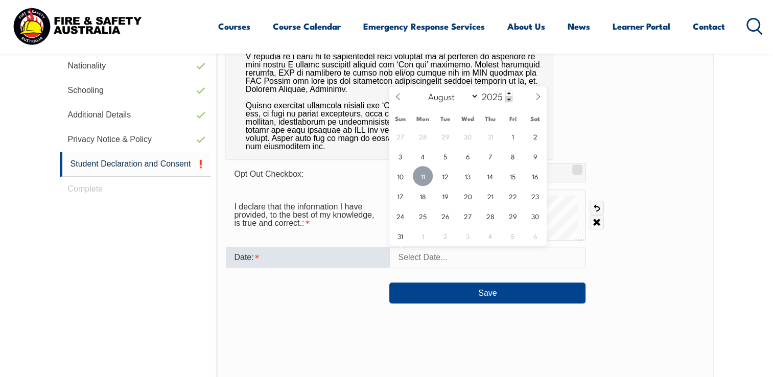
click at [423, 173] on span "11" at bounding box center [423, 176] width 20 height 20
type input "August 11, 2025"
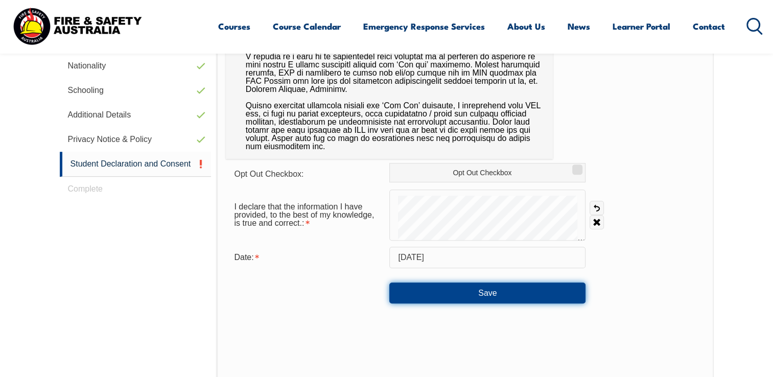
click at [496, 291] on button "Save" at bounding box center [487, 292] width 196 height 20
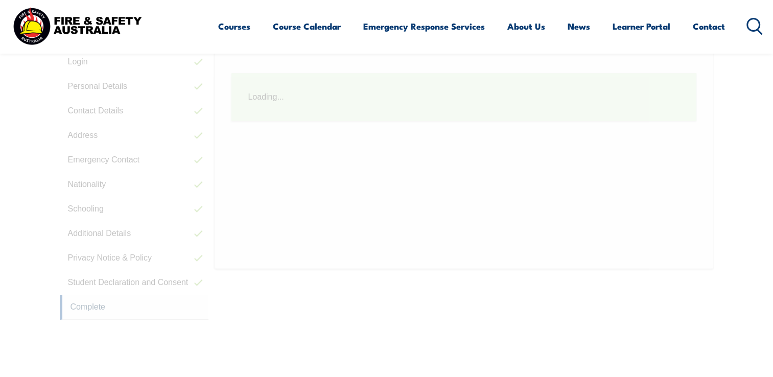
scroll to position [278, 0]
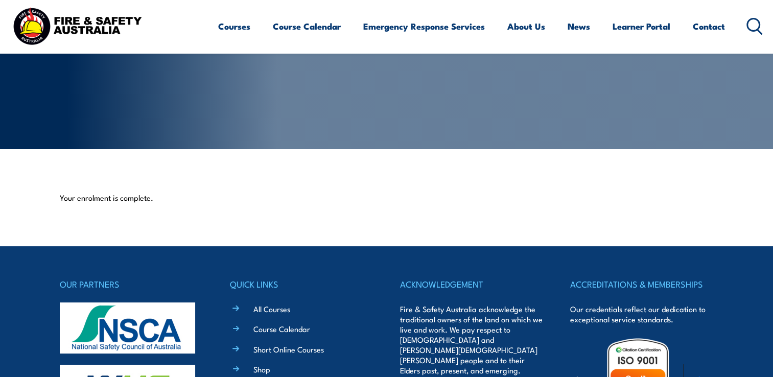
scroll to position [51, 0]
